Goal: Task Accomplishment & Management: Use online tool/utility

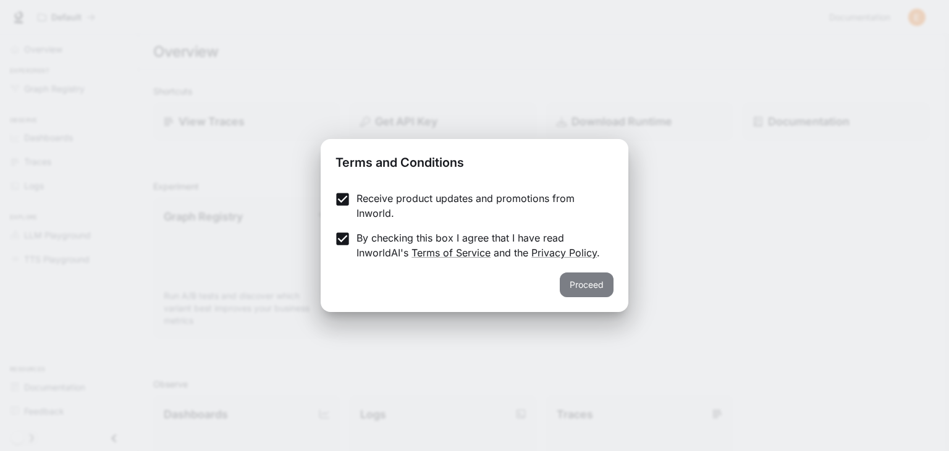
click at [581, 280] on button "Proceed" at bounding box center [587, 284] width 54 height 25
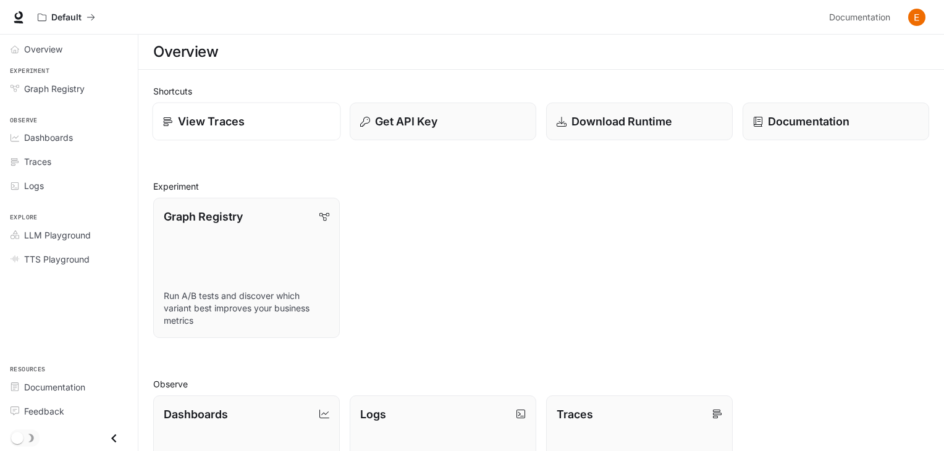
click at [206, 117] on p "View Traces" at bounding box center [211, 121] width 67 height 17
